Goal: Check status: Check status

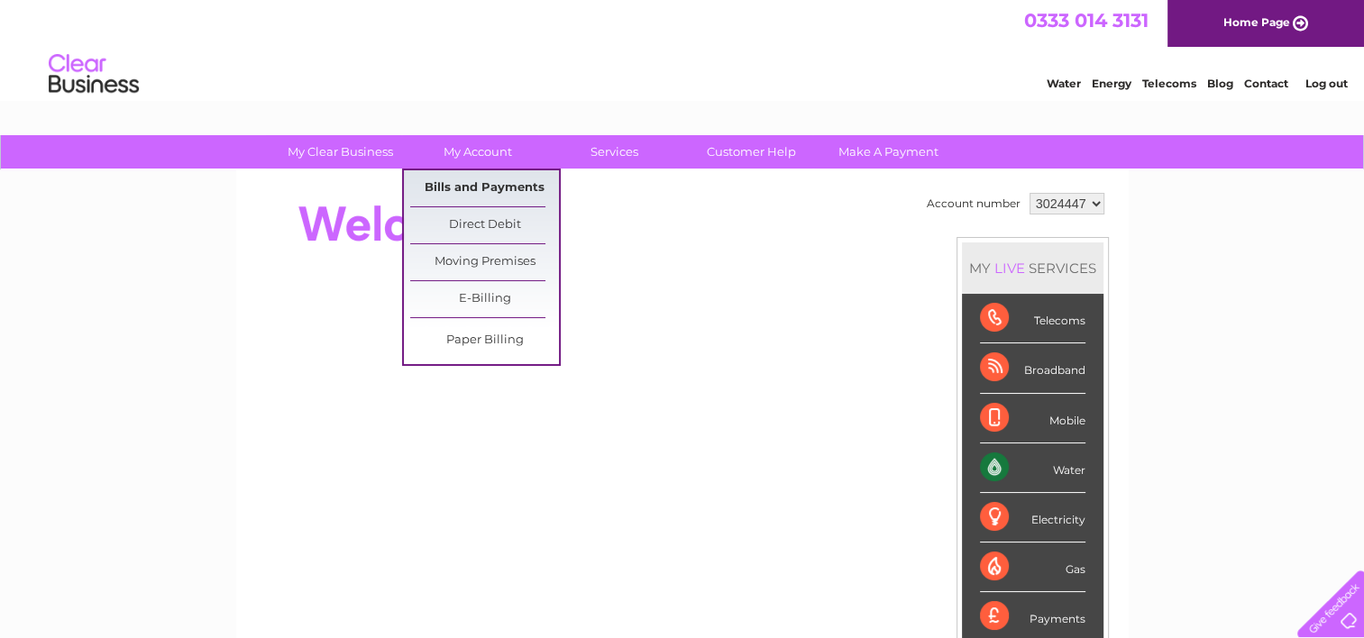
click at [458, 186] on link "Bills and Payments" at bounding box center [484, 188] width 149 height 36
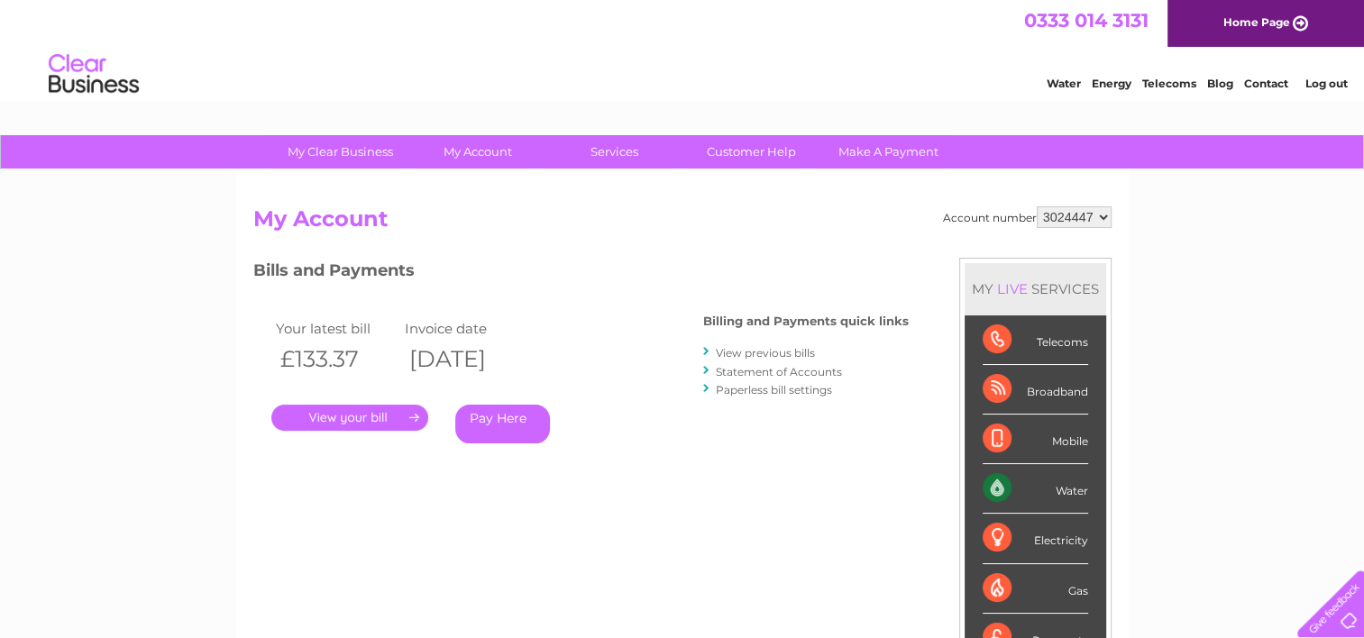
click at [374, 415] on link "." at bounding box center [349, 418] width 157 height 26
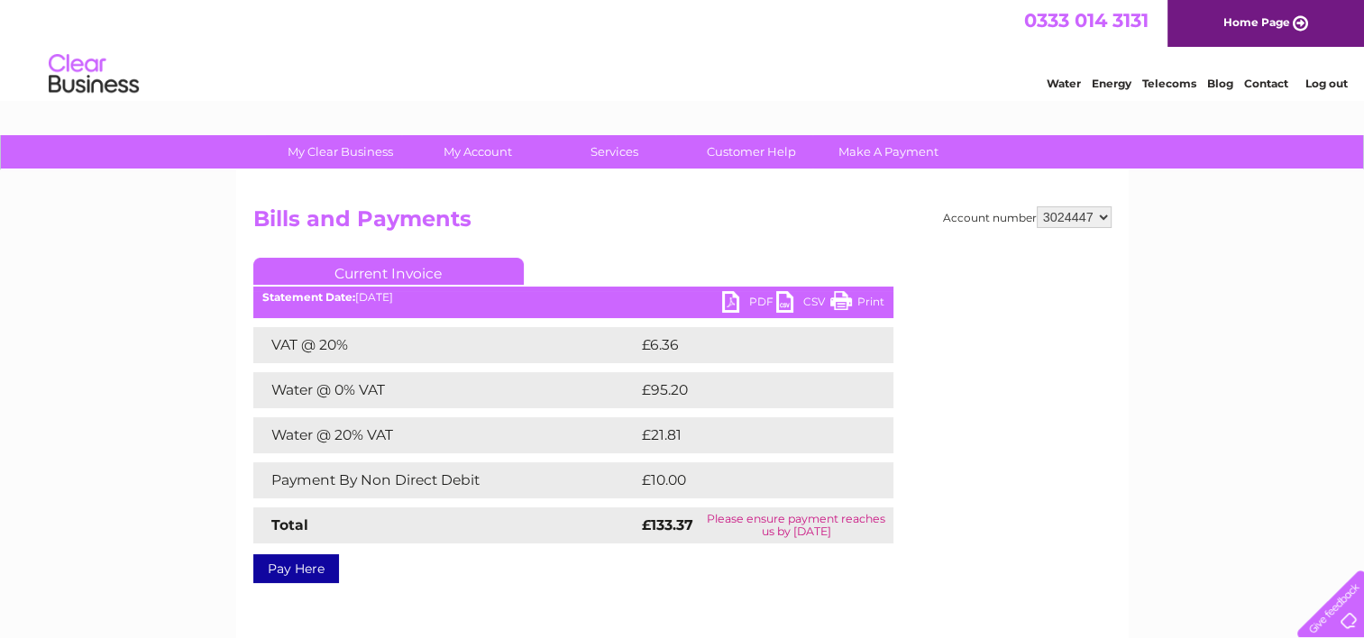
click at [730, 303] on link "PDF" at bounding box center [749, 304] width 54 height 26
